Goal: Information Seeking & Learning: Learn about a topic

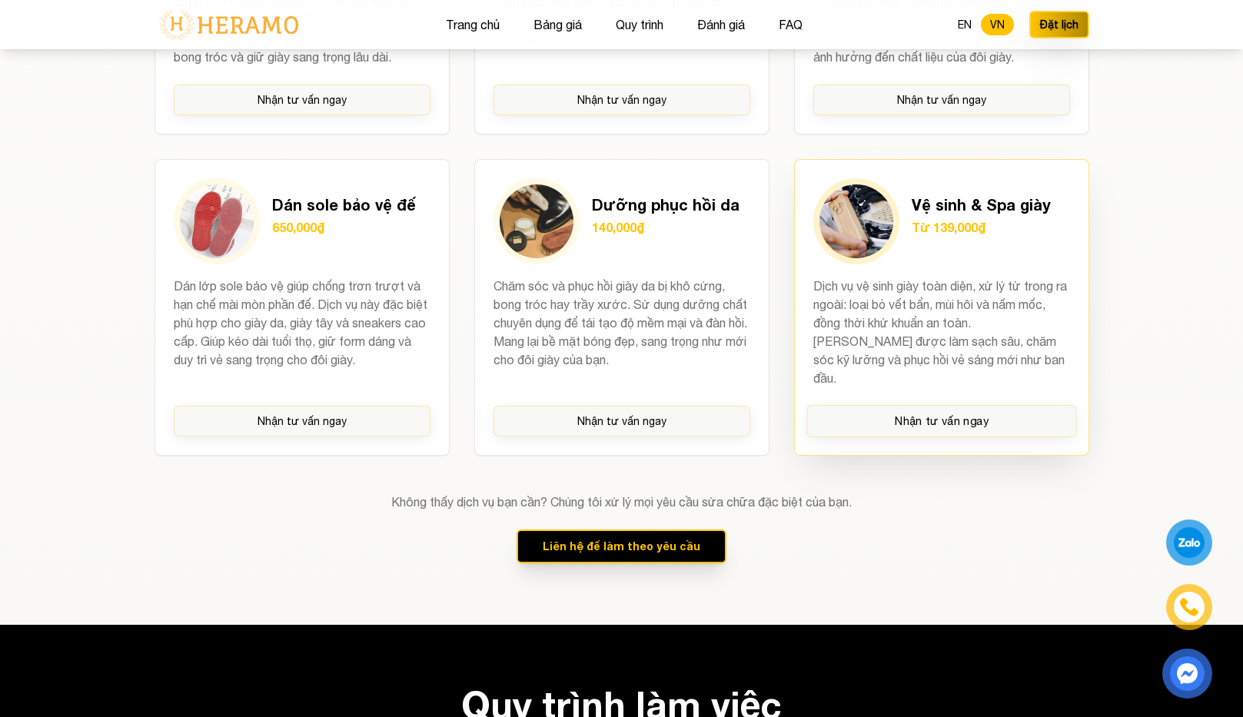
scroll to position [1797, 0]
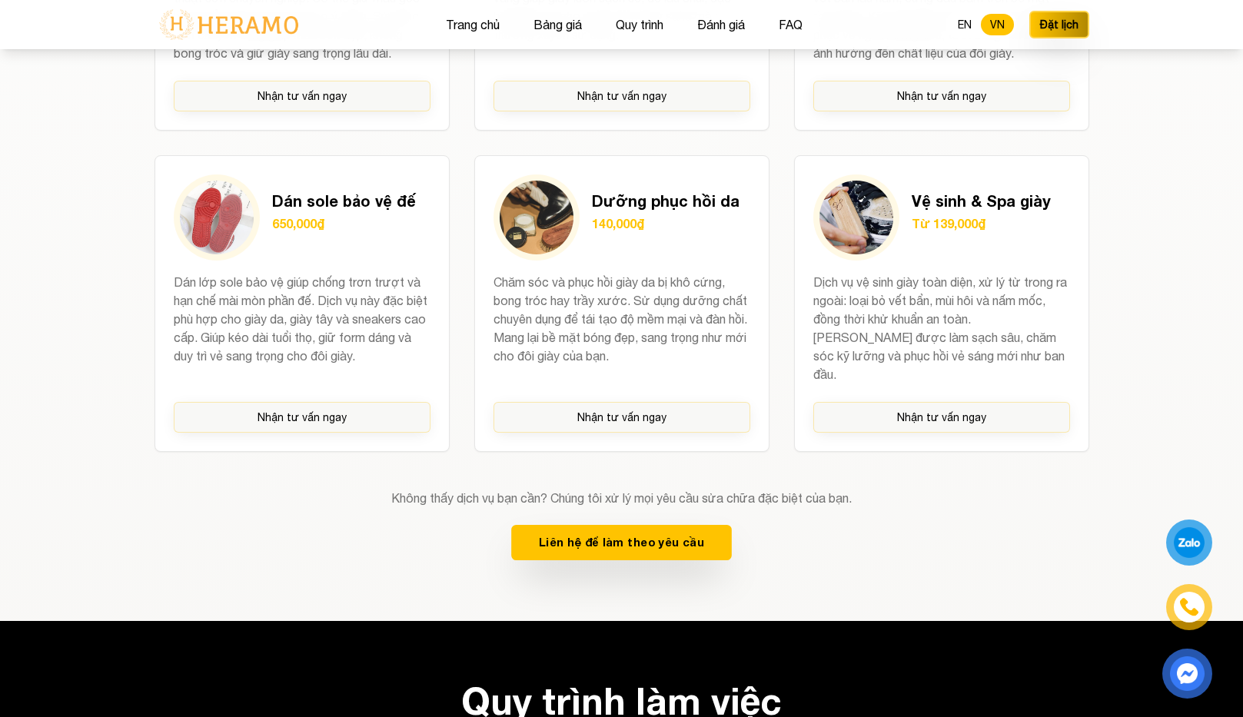
click at [688, 525] on button "Liên hệ để làm theo yêu cầu" at bounding box center [621, 542] width 221 height 35
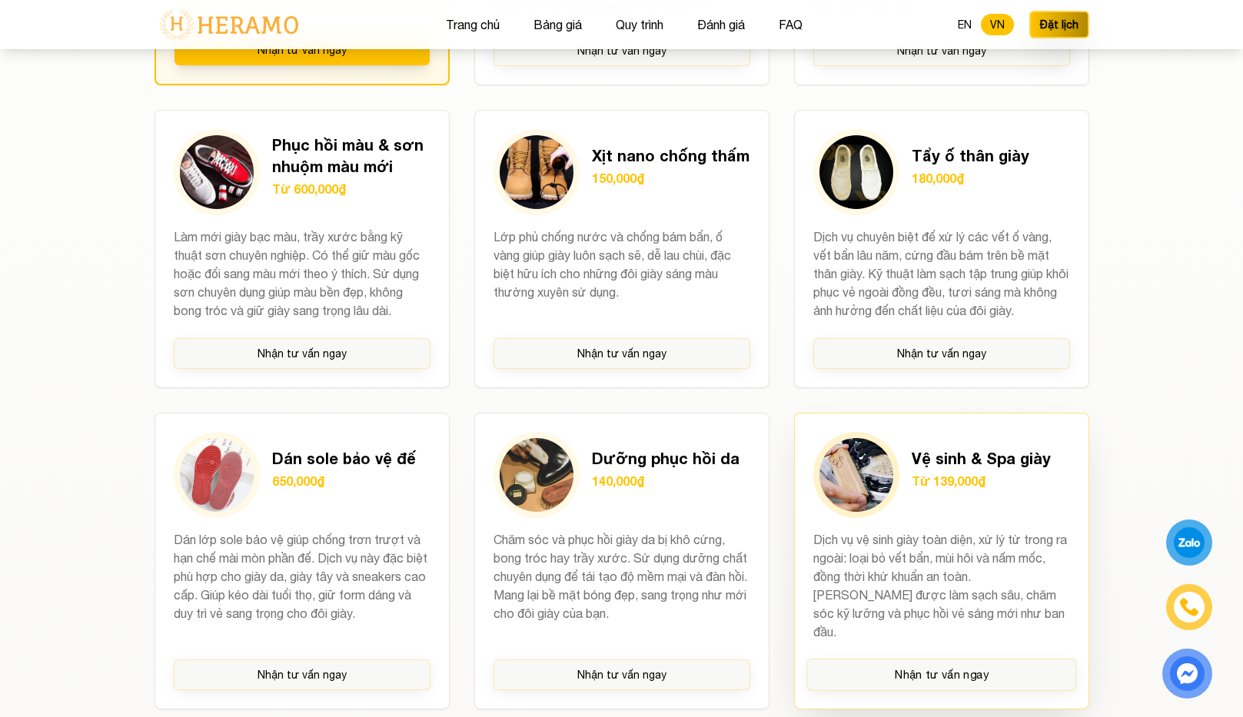
scroll to position [1276, 0]
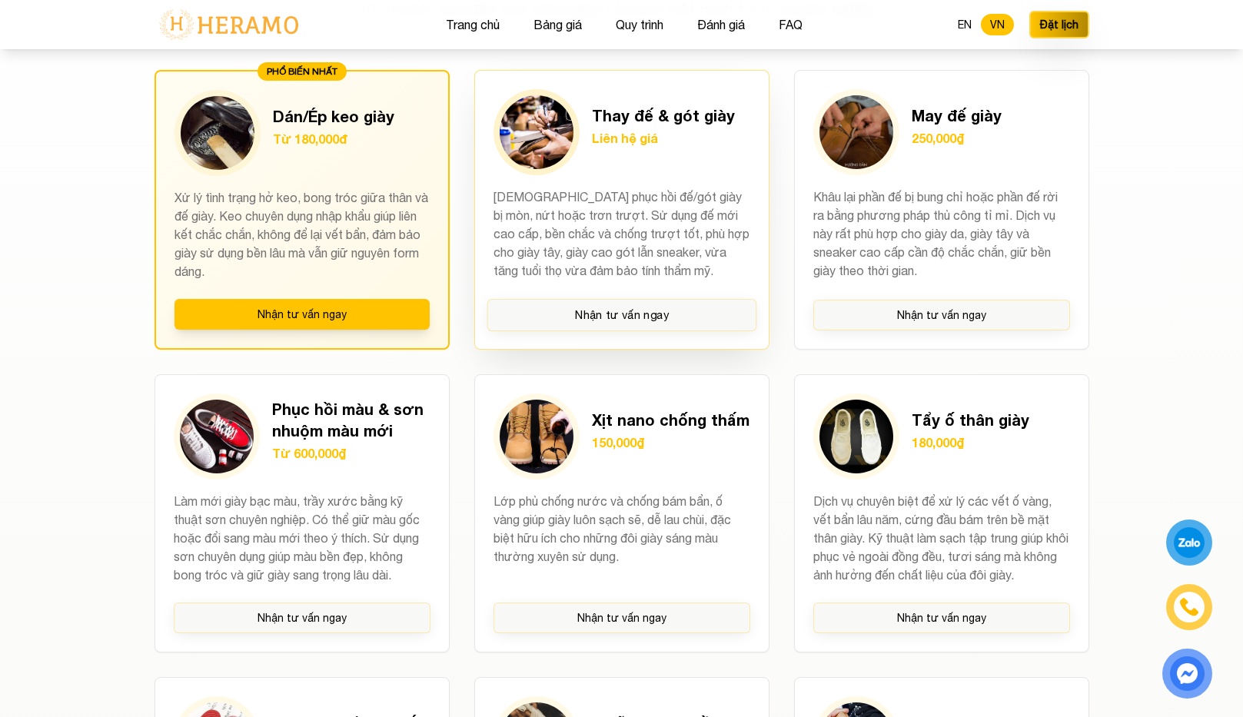
click at [714, 119] on h3 "Thay đế & gót giày" at bounding box center [663, 116] width 143 height 22
click at [661, 121] on h3 "Thay đế & gót giày" at bounding box center [663, 116] width 143 height 22
click at [605, 320] on button "Nhận tư vấn ngay" at bounding box center [621, 315] width 270 height 32
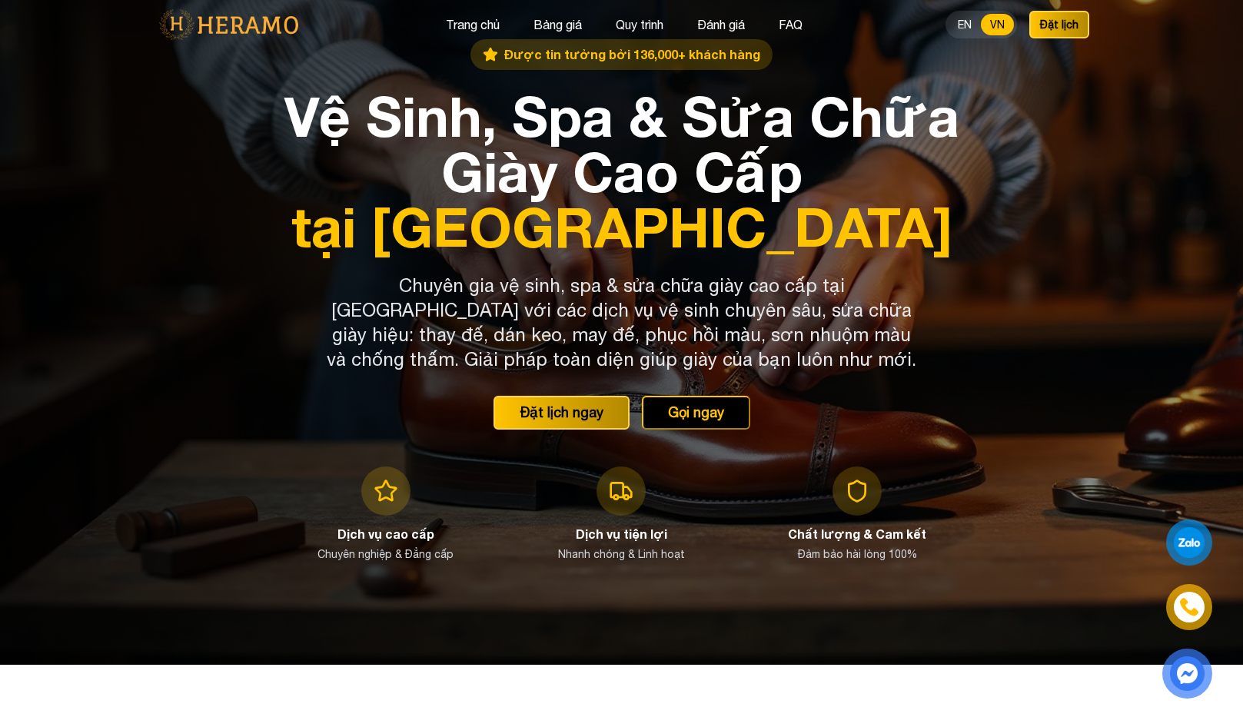
scroll to position [0, 0]
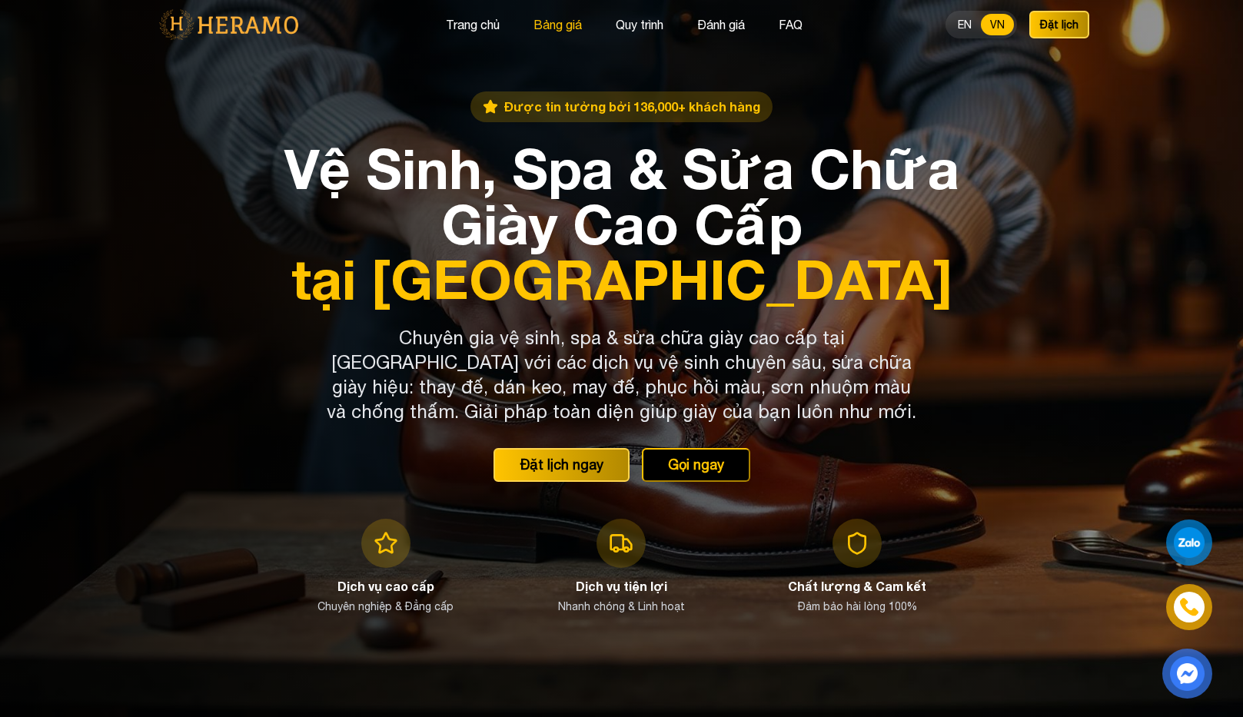
click at [551, 24] on button "Bảng giá" at bounding box center [558, 25] width 58 height 20
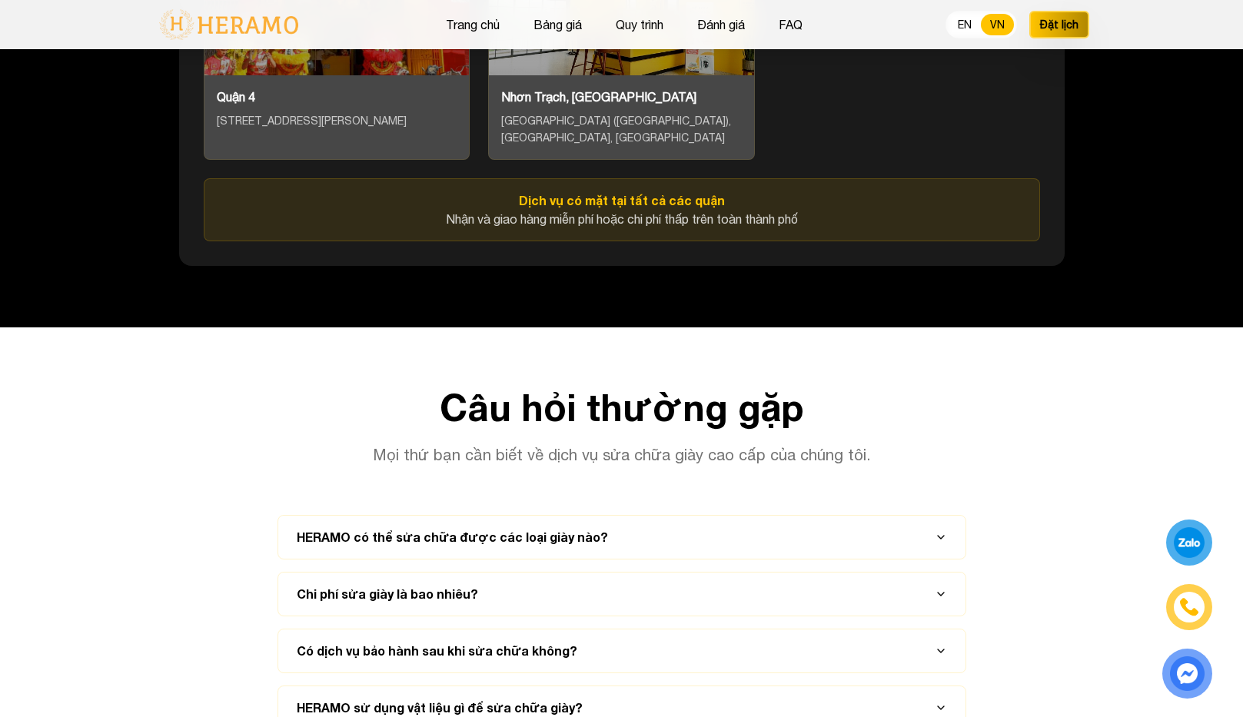
scroll to position [7312, 0]
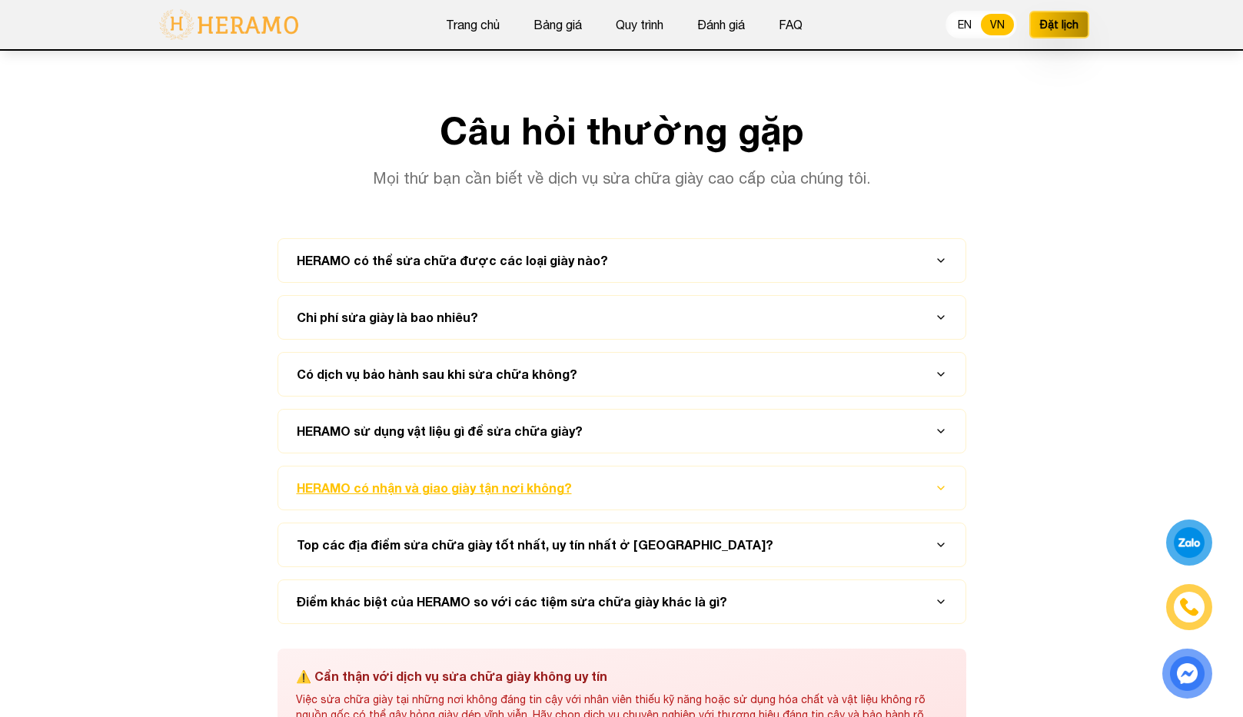
click at [533, 489] on button "HERAMO có nhận và giao giày tận nơi không?" at bounding box center [622, 487] width 650 height 43
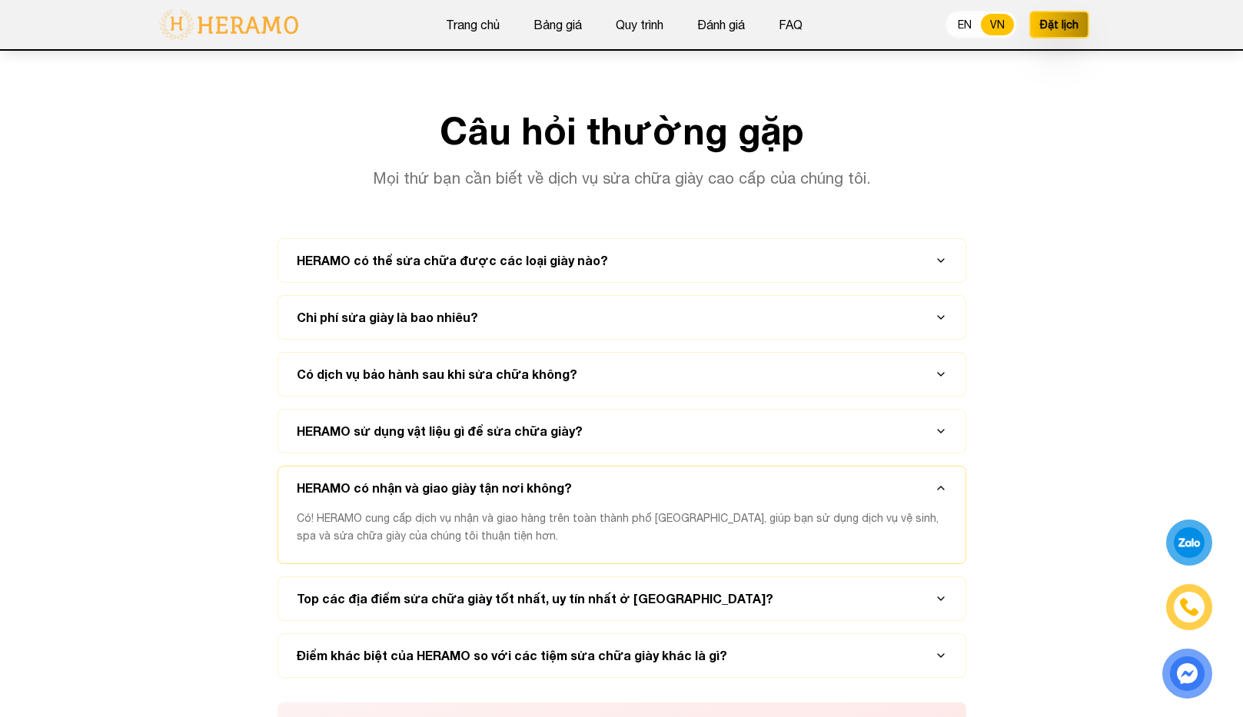
click at [531, 523] on div "Có! HERAMO cung cấp dịch vụ nhận và giao hàng trên toàn thành phố [GEOGRAPHIC_D…" at bounding box center [622, 536] width 650 height 54
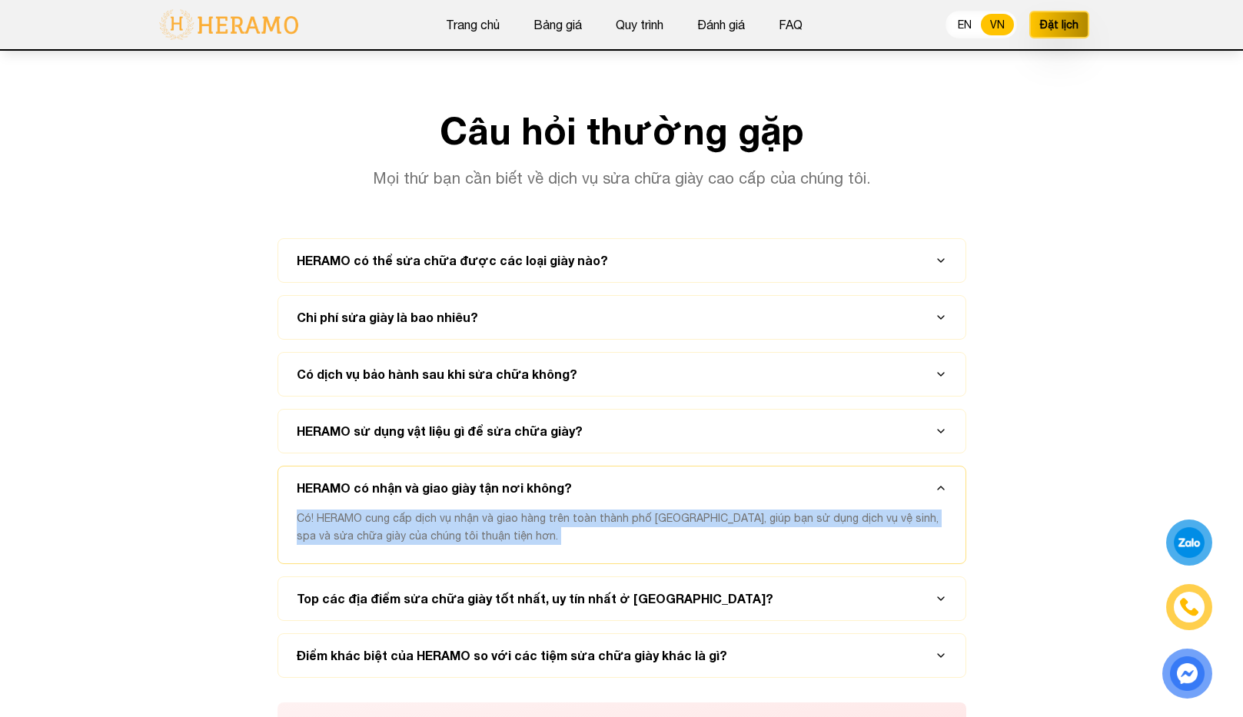
click at [531, 523] on div "Có! HERAMO cung cấp dịch vụ nhận và giao hàng trên toàn thành phố [GEOGRAPHIC_D…" at bounding box center [622, 536] width 650 height 54
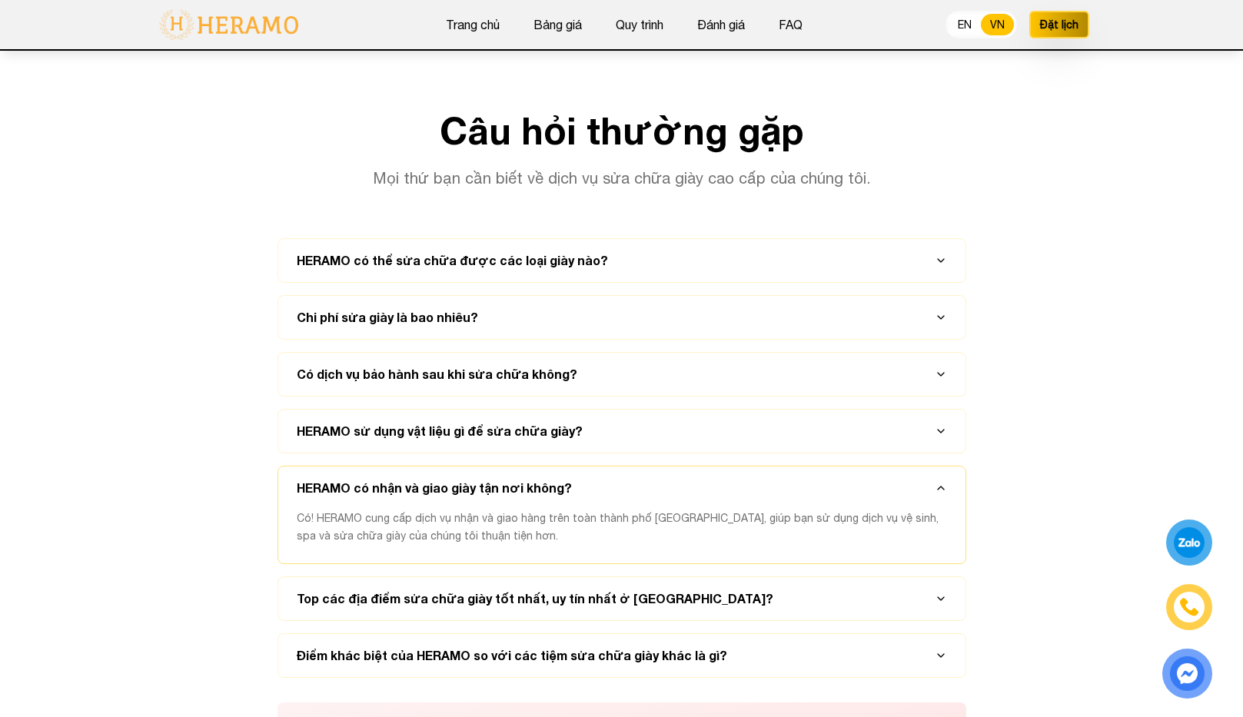
click at [621, 519] on span "Có! HERAMO cung cấp dịch vụ nhận và giao hàng trên toàn thành phố [GEOGRAPHIC_D…" at bounding box center [618, 527] width 642 height 30
click at [574, 426] on button "HERAMO sử dụng vật liệu gì để sửa chữa giày?" at bounding box center [622, 431] width 650 height 43
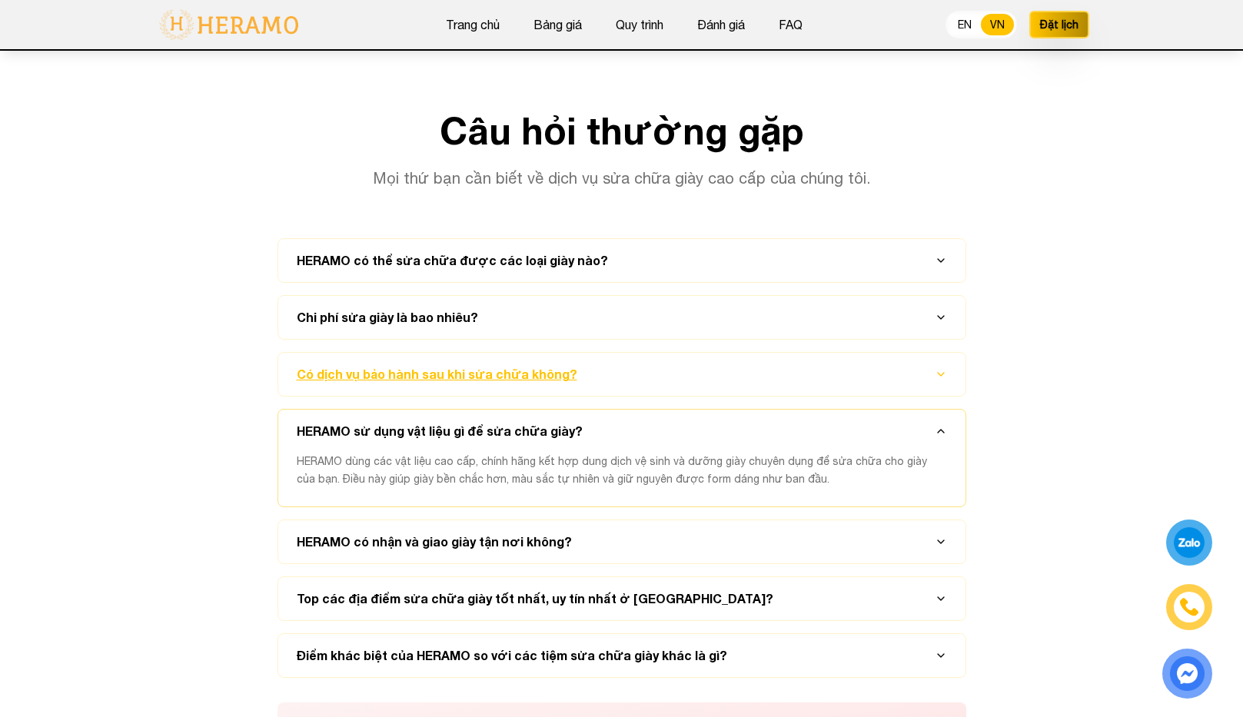
click at [566, 373] on button "Có dịch vụ bảo hành sau khi sửa chữa không?" at bounding box center [622, 374] width 650 height 43
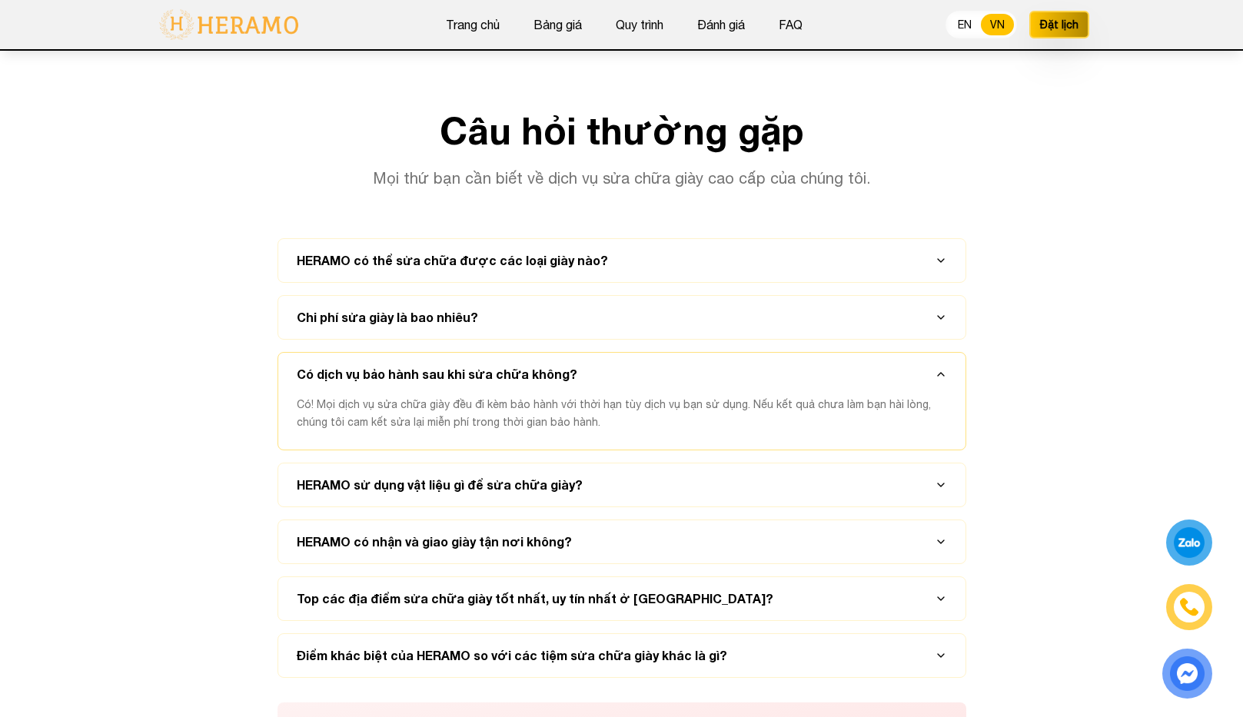
click at [601, 407] on span "Có! Mọi dịch vụ sửa chữa giày đều đi kèm bảo hành với thời hạn tùy dịch vụ bạn …" at bounding box center [614, 413] width 634 height 30
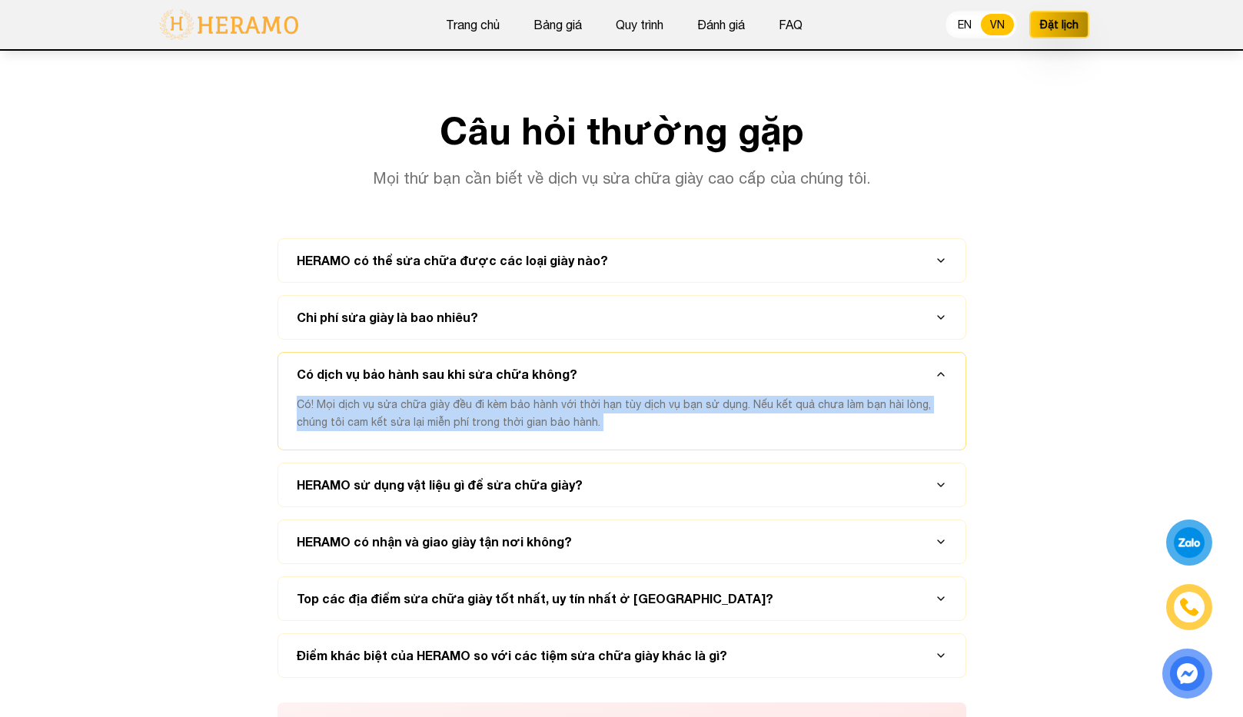
click at [601, 407] on span "Có! Mọi dịch vụ sửa chữa giày đều đi kèm bảo hành với thời hạn tùy dịch vụ bạn …" at bounding box center [614, 413] width 634 height 30
click at [643, 408] on span "Có! Mọi dịch vụ sửa chữa giày đều đi kèm bảo hành với thời hạn tùy dịch vụ bạn …" at bounding box center [614, 413] width 634 height 30
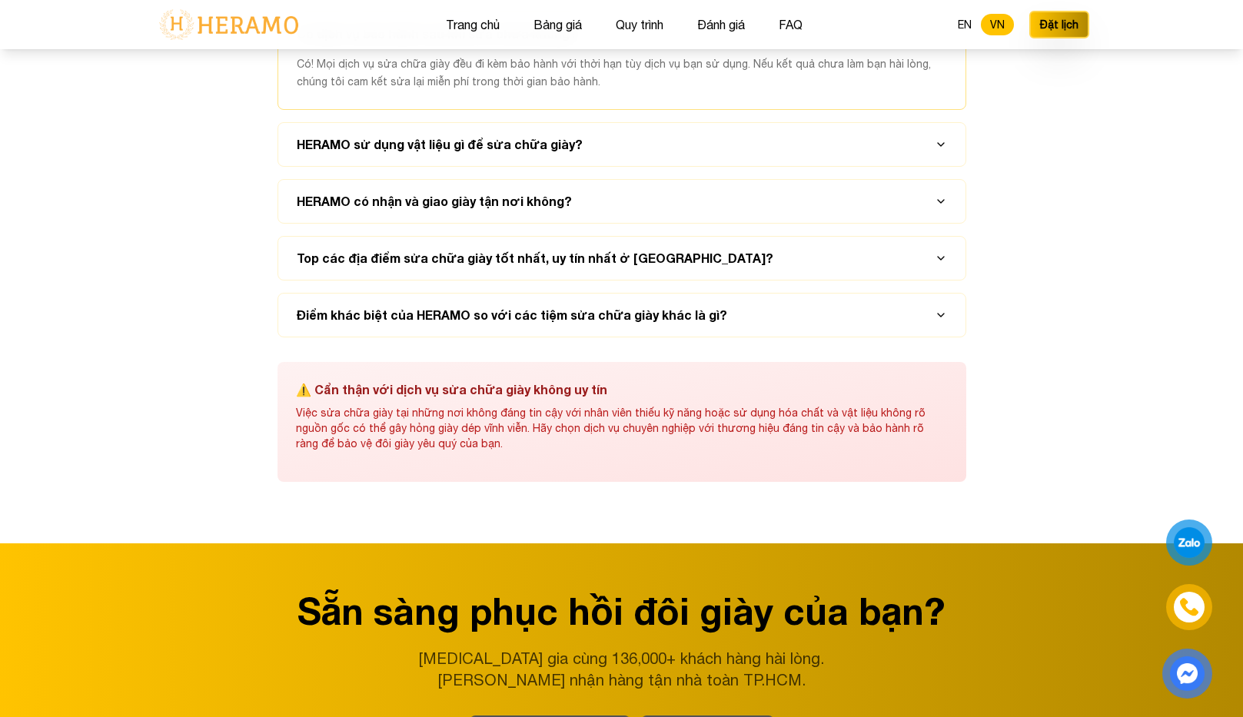
scroll to position [7656, 0]
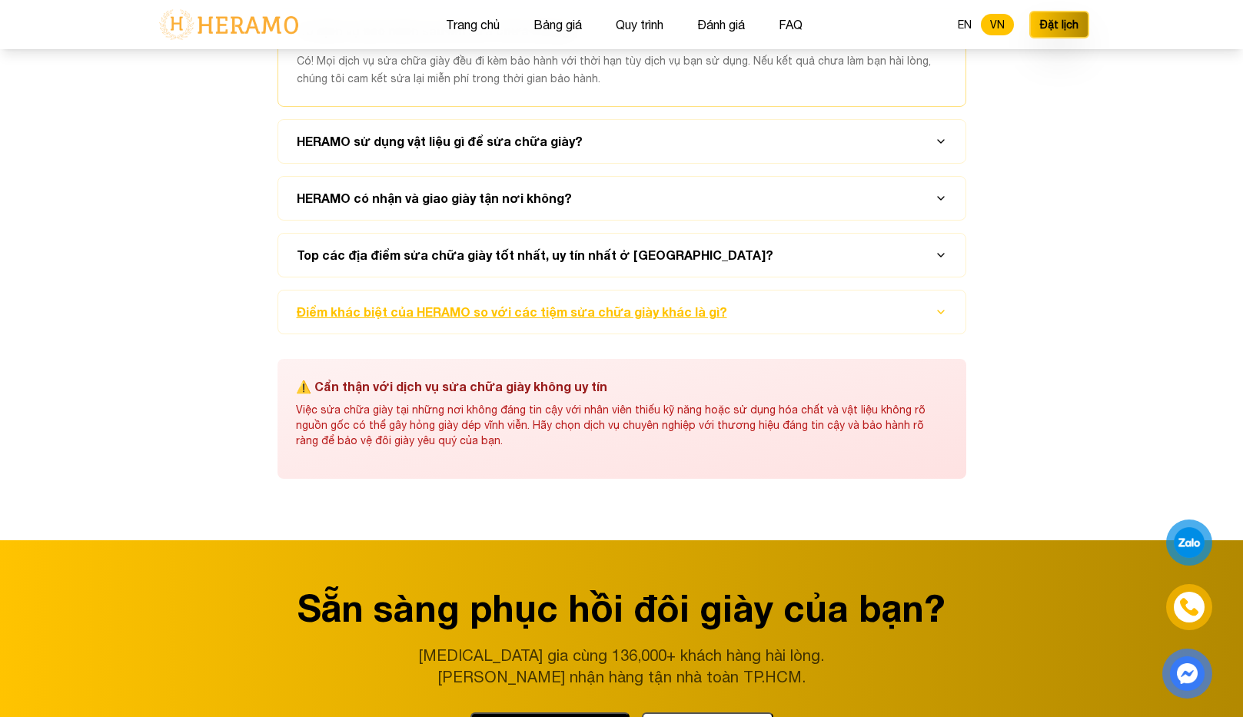
click at [617, 292] on button "Điểm khác biệt của HERAMO so với các tiệm sửa chữa giày khác là gì?" at bounding box center [622, 311] width 650 height 43
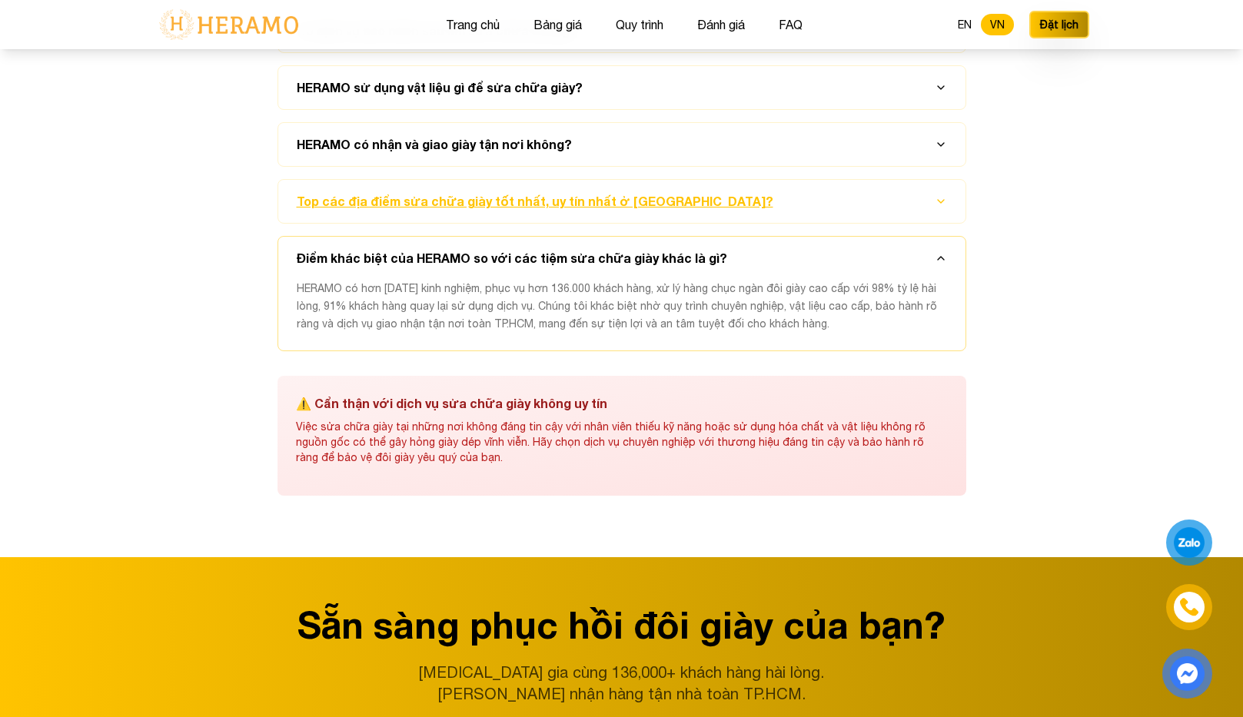
click at [622, 206] on button "Top các địa điểm sửa chữa giày tốt nhất, uy tín nhất ở [GEOGRAPHIC_DATA]?" at bounding box center [622, 201] width 650 height 43
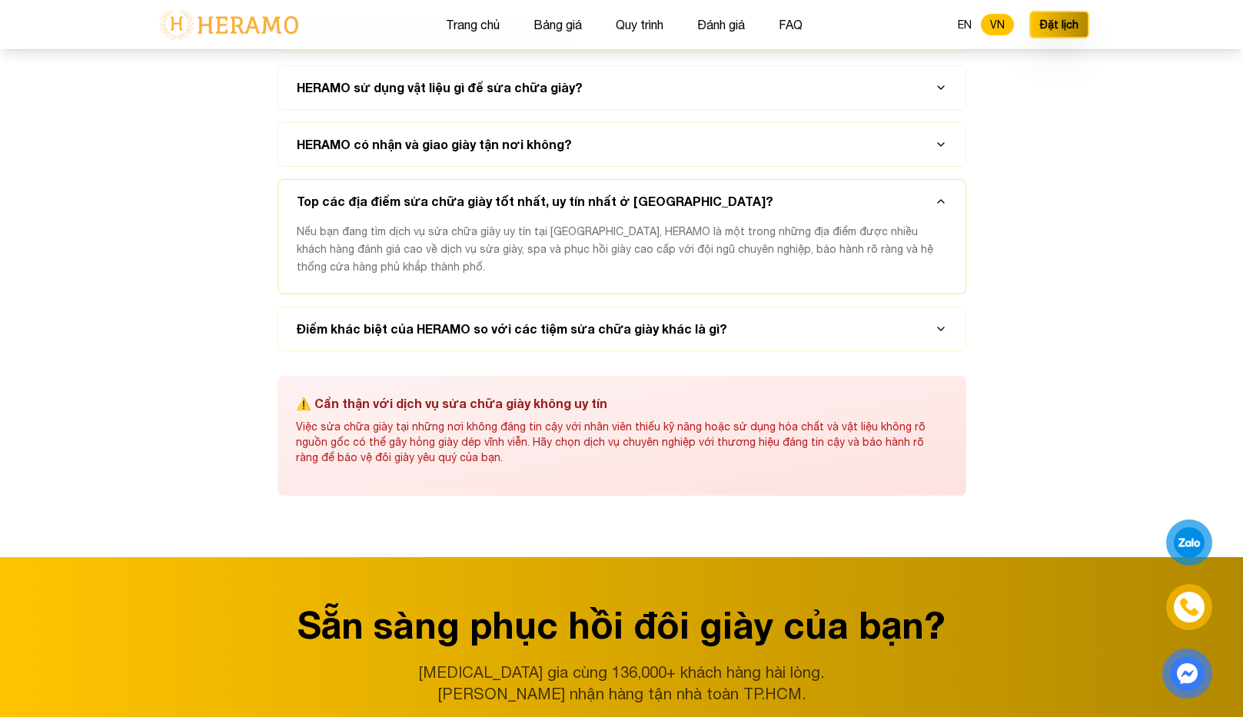
click at [643, 250] on span "Nếu bạn đang tìm dịch vụ sửa chữa giày uy tín tại [GEOGRAPHIC_DATA], HERAMO là …" at bounding box center [615, 249] width 636 height 48
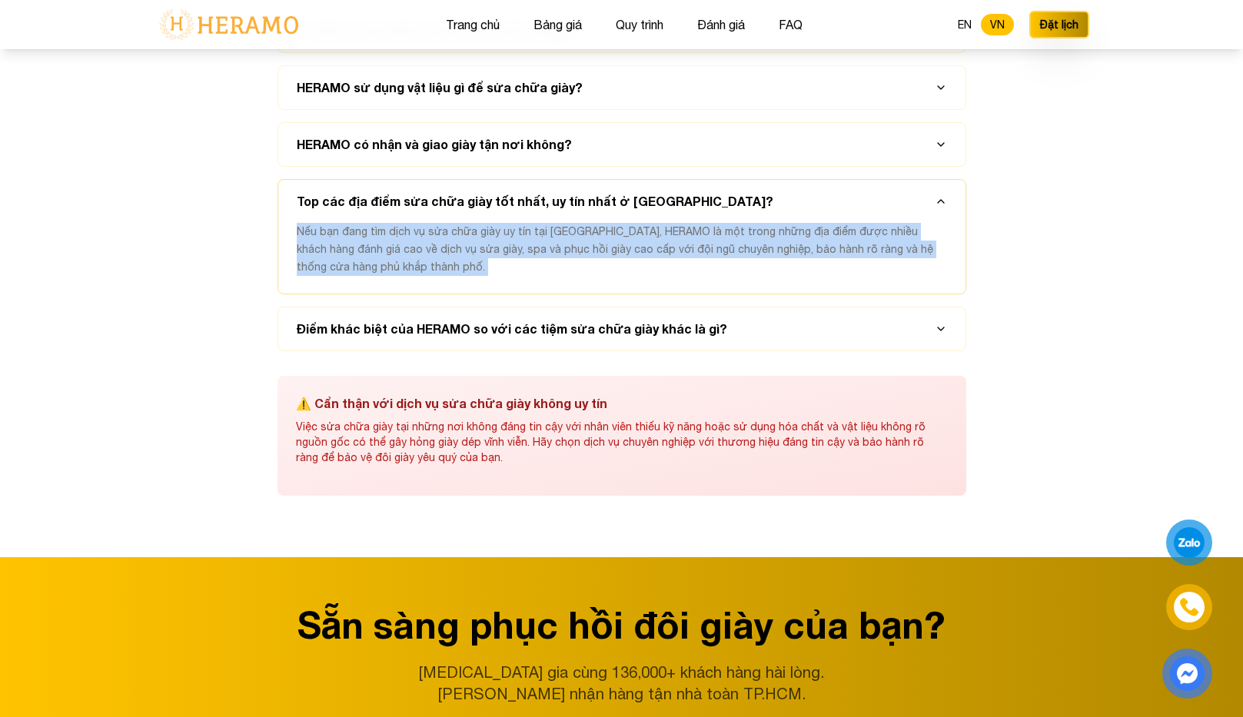
click at [643, 250] on span "Nếu bạn đang tìm dịch vụ sửa chữa giày uy tín tại [GEOGRAPHIC_DATA], HERAMO là …" at bounding box center [615, 249] width 636 height 48
click at [738, 247] on span "Nếu bạn đang tìm dịch vụ sửa chữa giày uy tín tại [GEOGRAPHIC_DATA], HERAMO là …" at bounding box center [615, 249] width 636 height 48
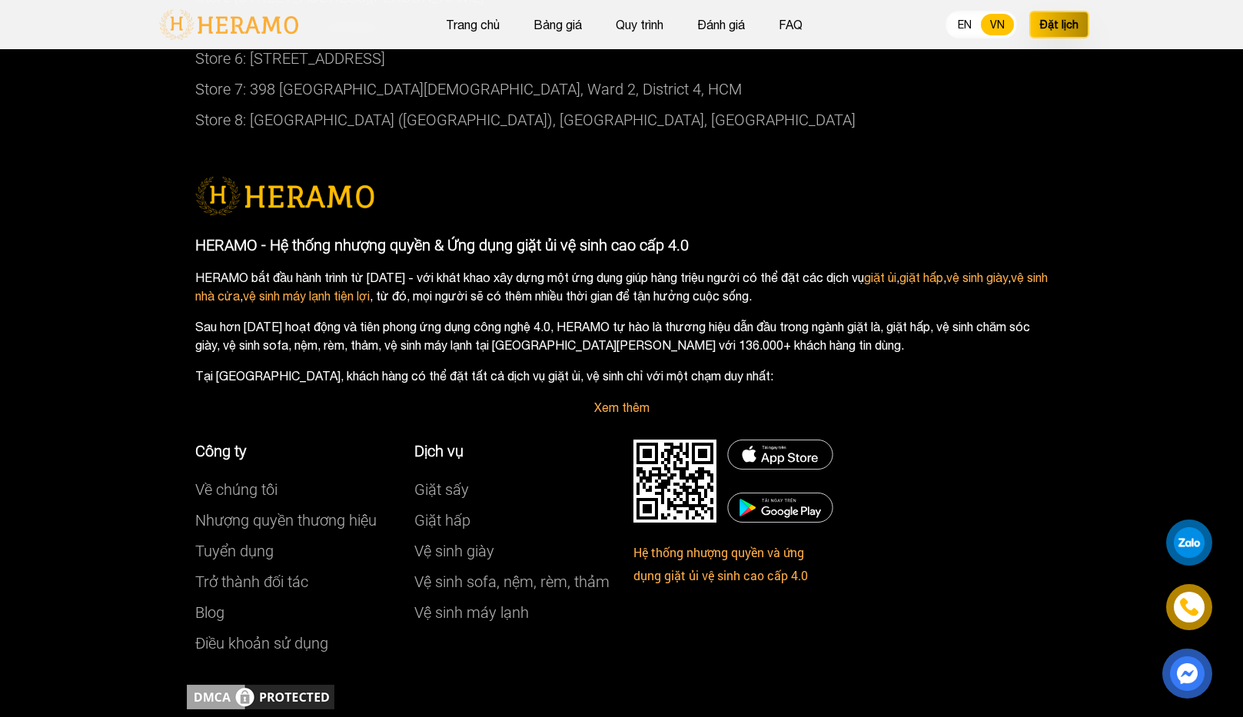
scroll to position [8866, 0]
